Goal: Navigation & Orientation: Find specific page/section

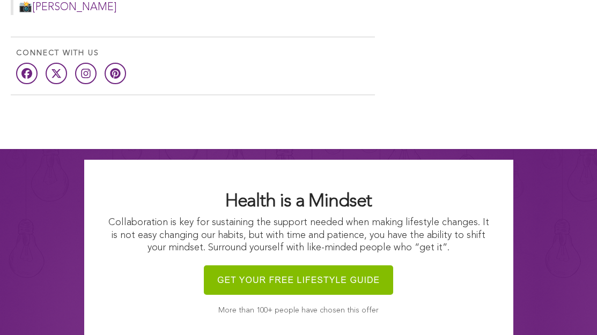
scroll to position [996, 0]
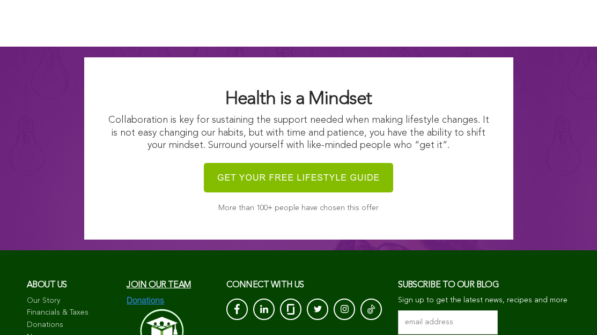
click at [82, 308] on link "Financials & Taxes" at bounding box center [71, 313] width 89 height 11
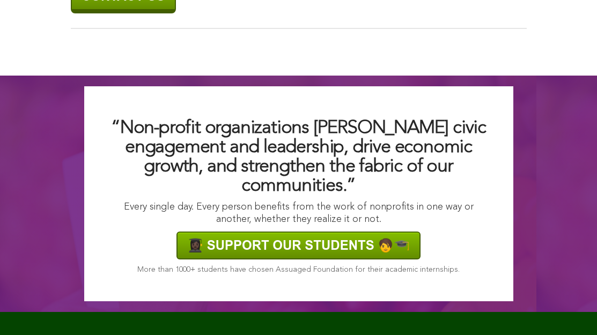
scroll to position [876, 0]
